Goal: Task Accomplishment & Management: Complete application form

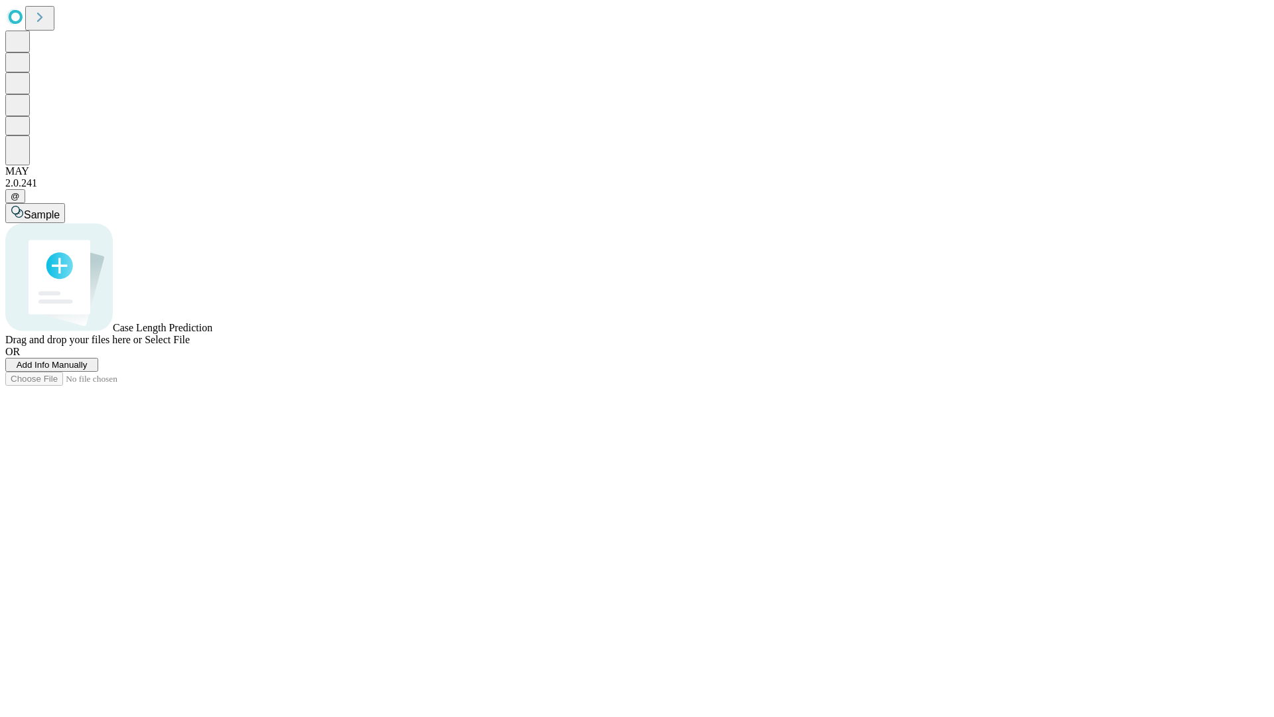
click at [88, 370] on span "Add Info Manually" at bounding box center [52, 365] width 71 height 10
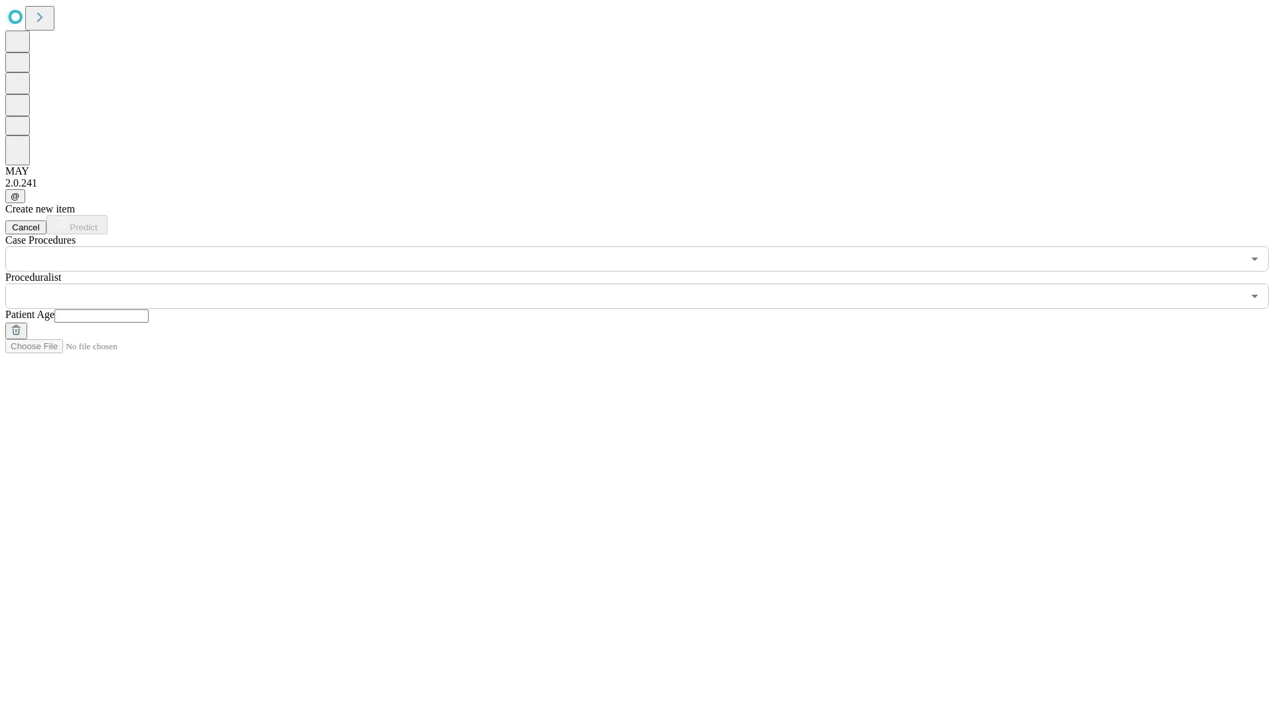
click at [149, 309] on input "text" at bounding box center [101, 315] width 94 height 13
type input "**"
click at [646, 283] on input "text" at bounding box center [624, 295] width 1238 height 25
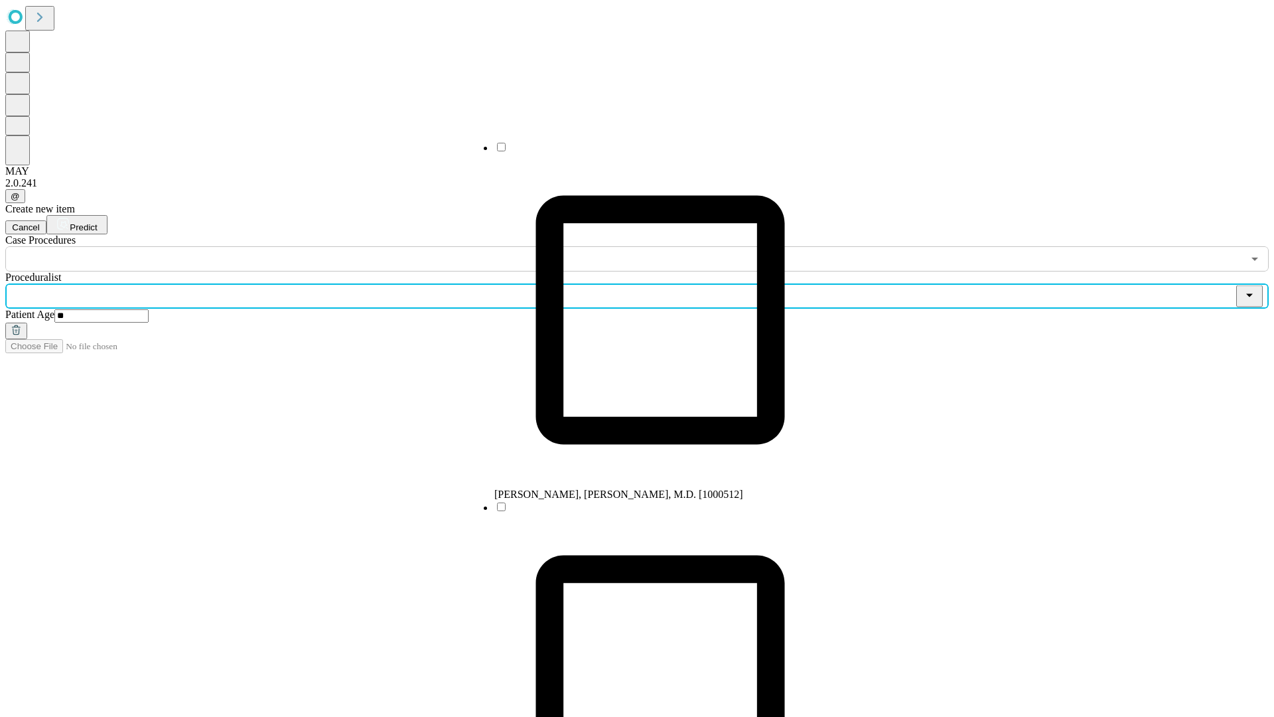
click at [647, 152] on li "[PERSON_NAME], [PERSON_NAME], M.D. [1000512]" at bounding box center [660, 321] width 332 height 360
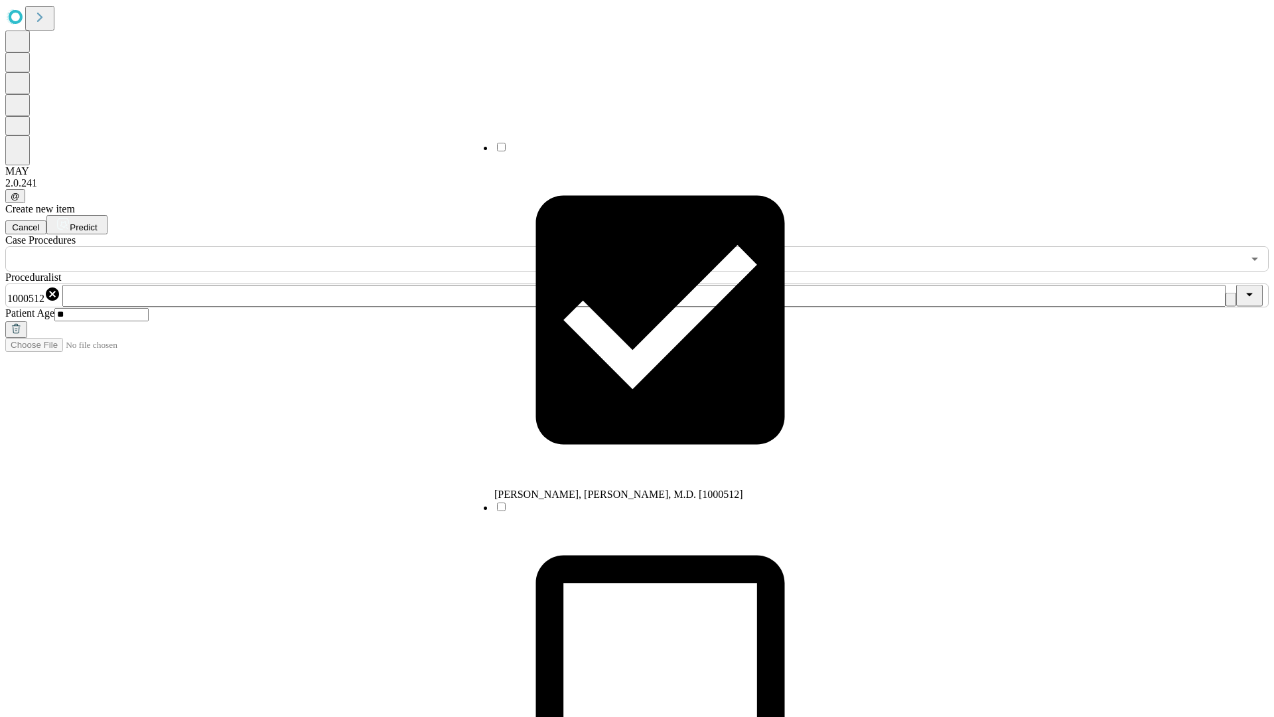
click at [279, 246] on input "text" at bounding box center [624, 258] width 1238 height 25
